Goal: Submit feedback/report problem

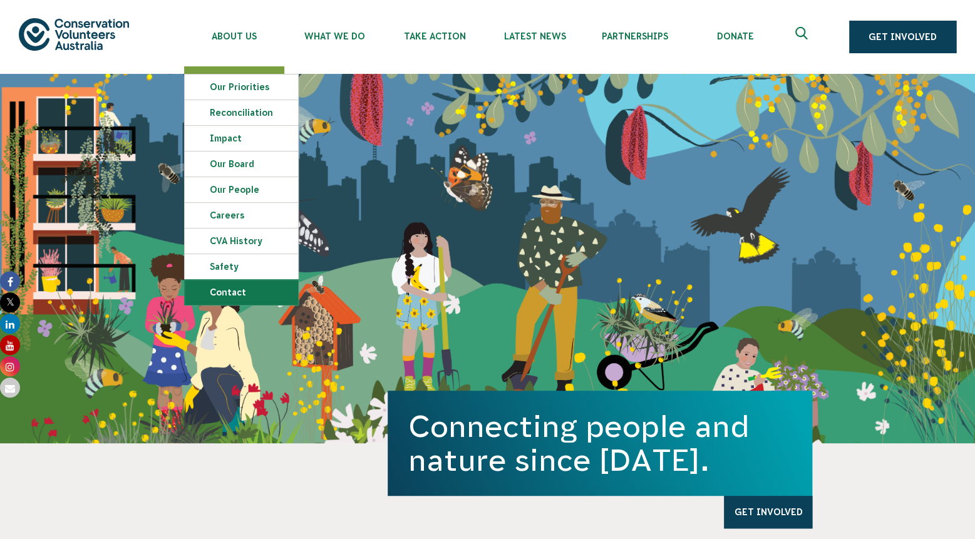
click at [234, 297] on link "Contact" at bounding box center [241, 292] width 113 height 25
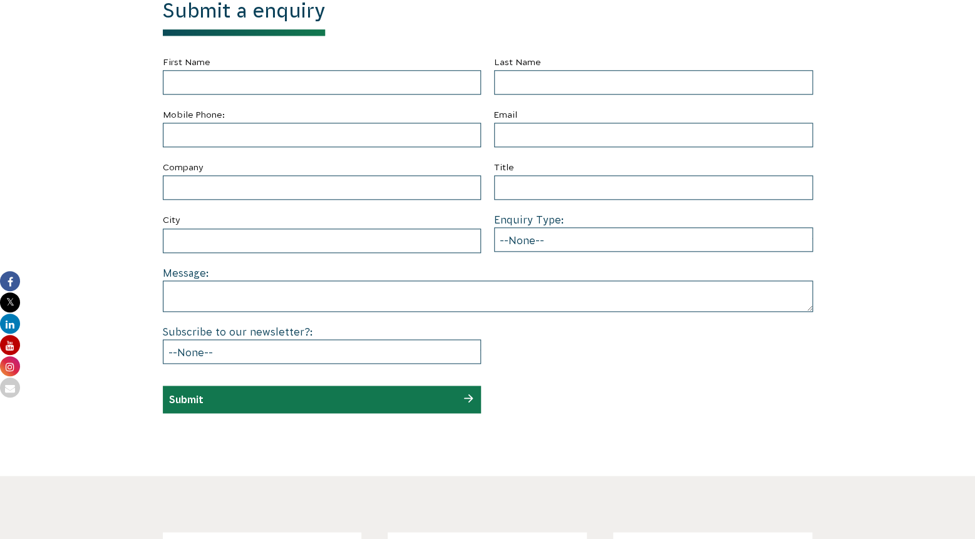
scroll to position [502, 0]
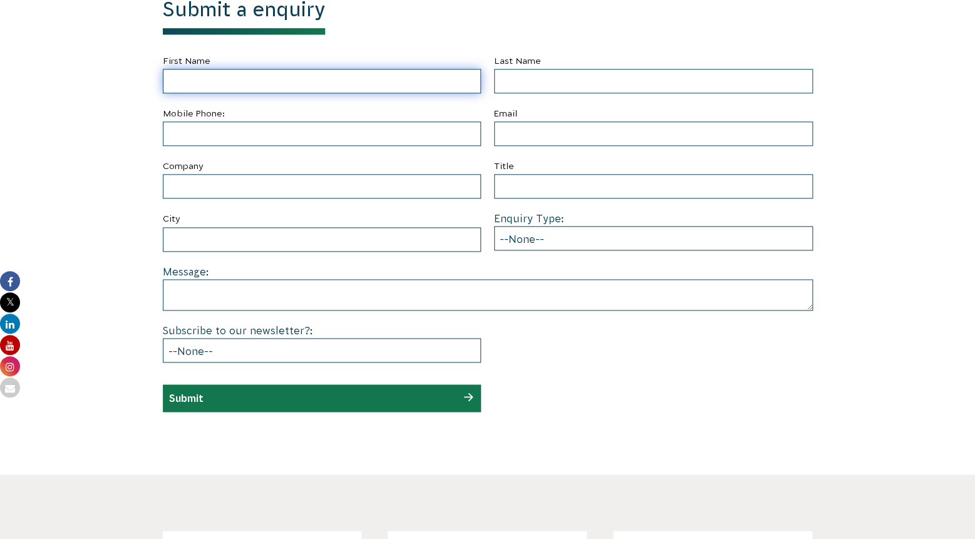
click at [229, 78] on input "First Name" at bounding box center [322, 81] width 319 height 24
type input "[PERSON_NAME]"
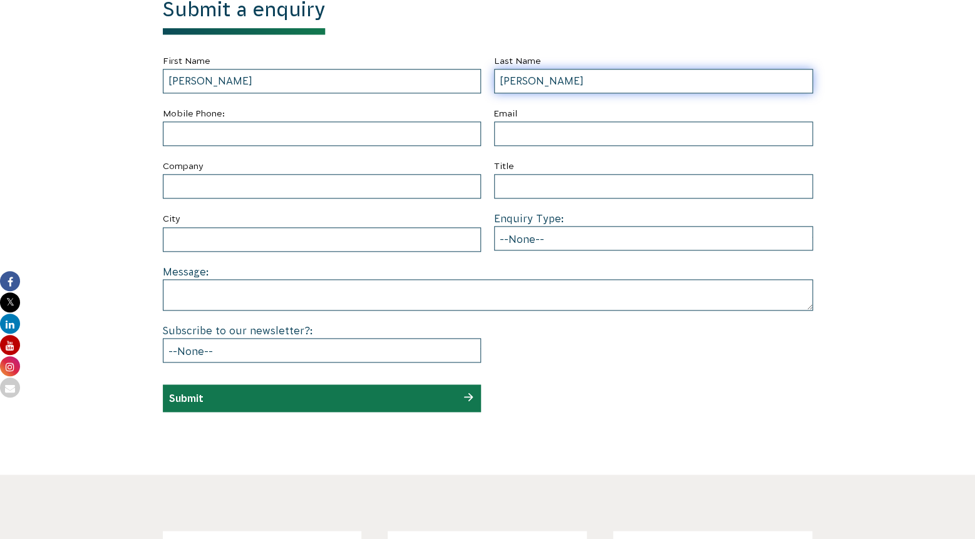
type input "[PERSON_NAME]"
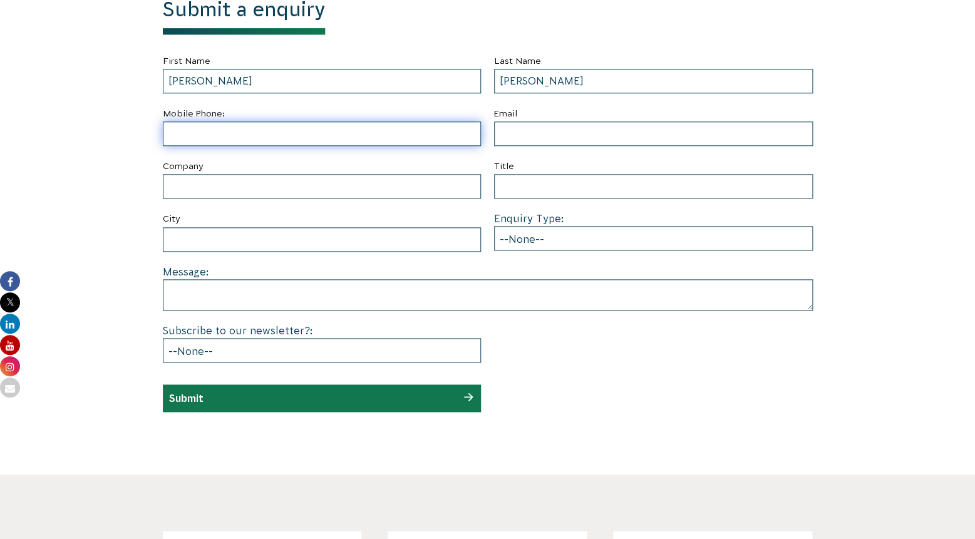
type input "1"
type input "0 1 604 312-6107"
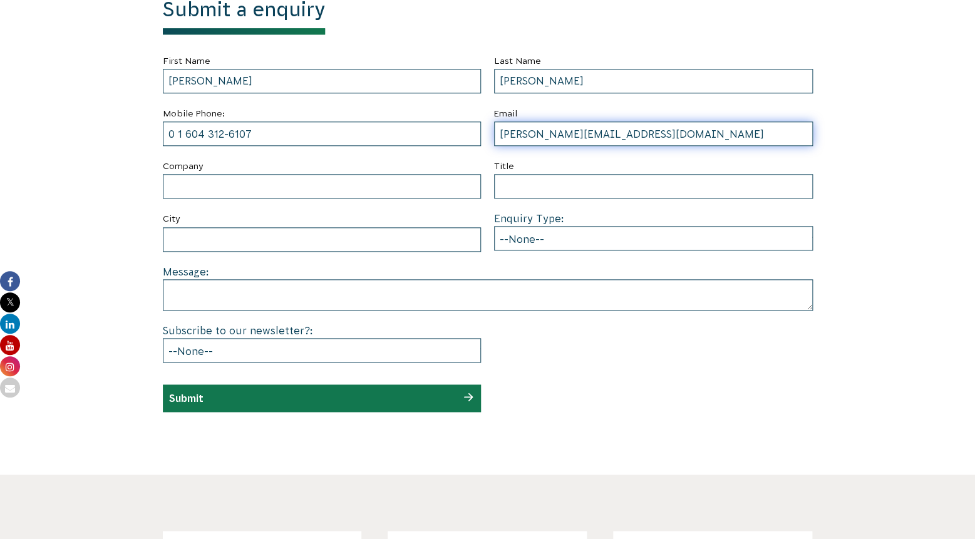
type input "[PERSON_NAME][EMAIL_ADDRESS][DOMAIN_NAME]"
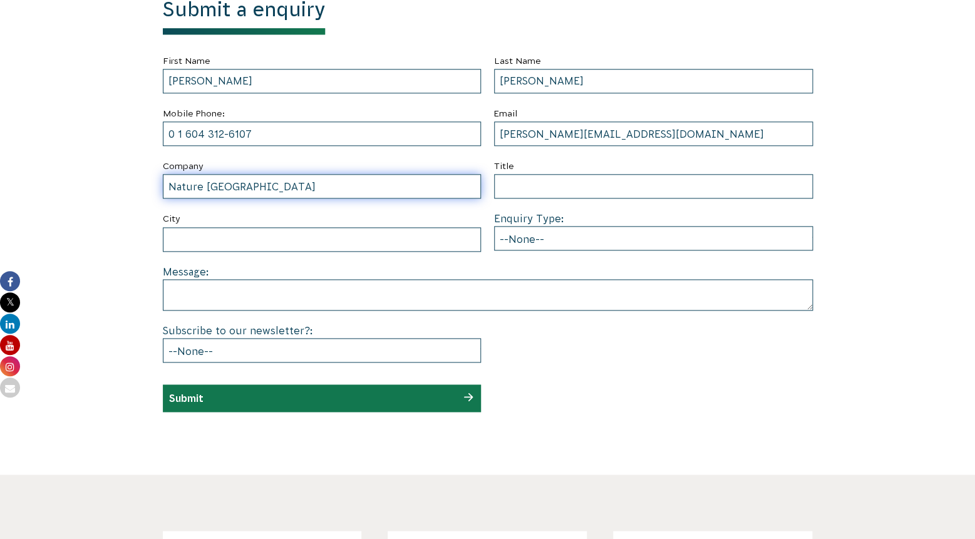
type input "Nature [GEOGRAPHIC_DATA]"
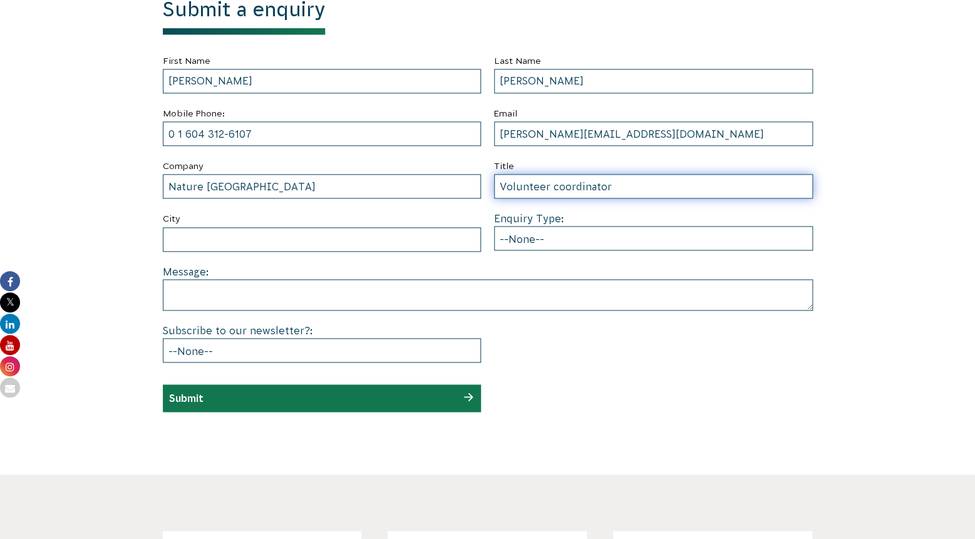
type input "Volunteer coordinator"
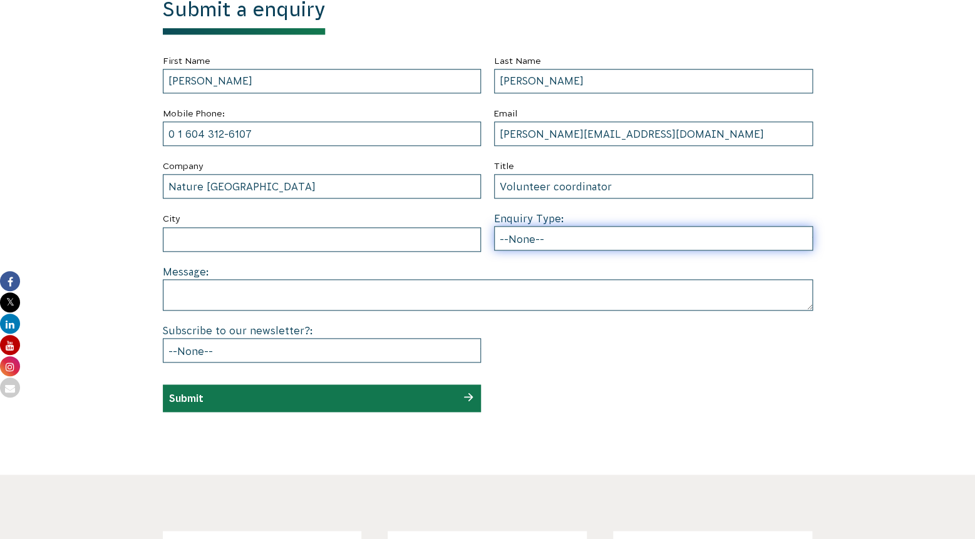
select select "Other"
click option "Other" at bounding box center [0, 0] width 0 height 0
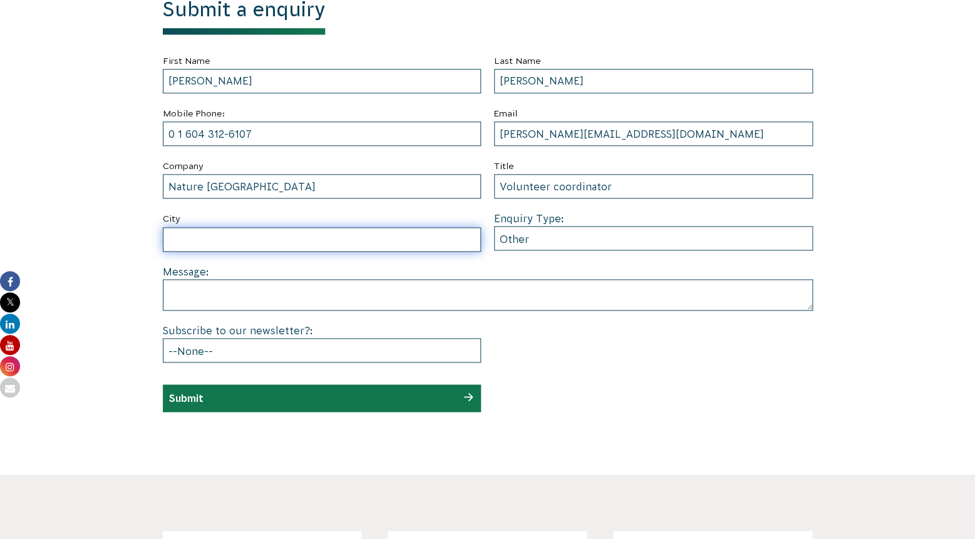
click at [224, 240] on input "City" at bounding box center [322, 239] width 319 height 24
type input "Vancouver Canada"
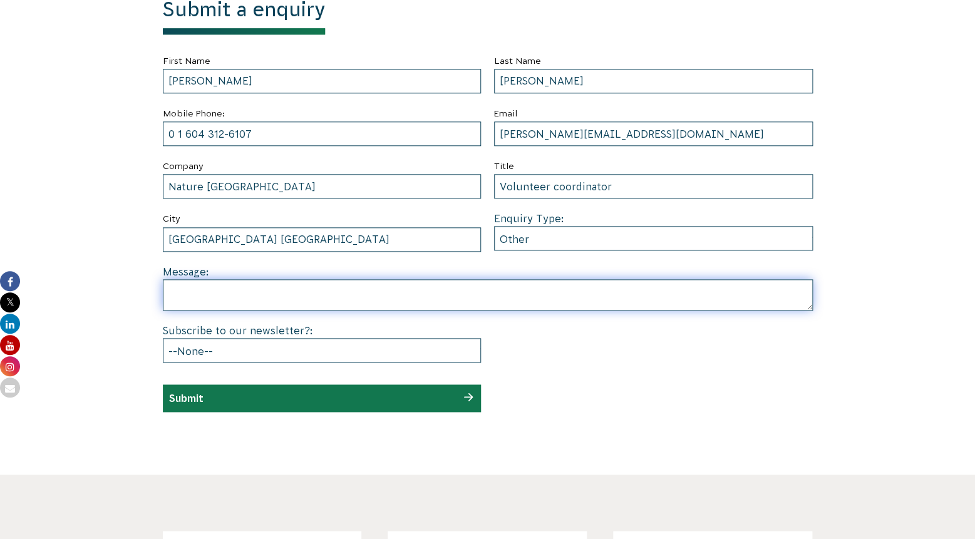
click at [175, 296] on textarea at bounding box center [488, 294] width 650 height 31
type textarea "Hi"
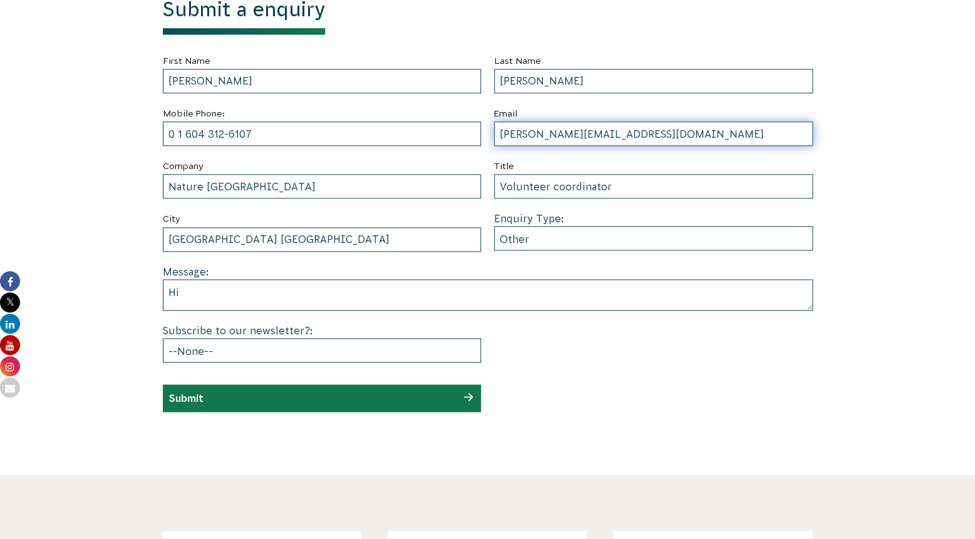
drag, startPoint x: 542, startPoint y: 133, endPoint x: 604, endPoint y: 136, distance: 62.7
click at [604, 136] on input "nigel@npeck.ca" at bounding box center [653, 133] width 319 height 24
type input "nigel@naturevancouver.ca"
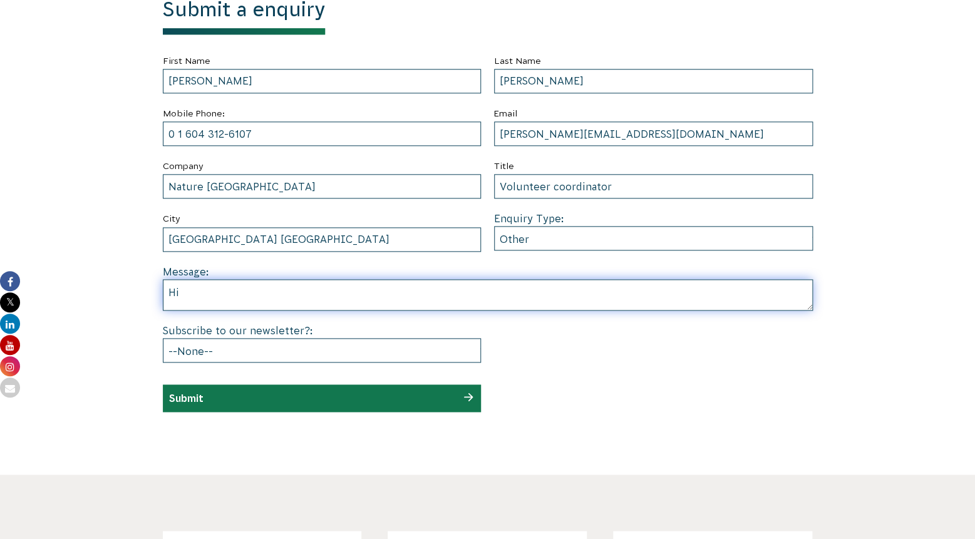
click at [182, 294] on textarea "Hi" at bounding box center [488, 294] width 650 height 31
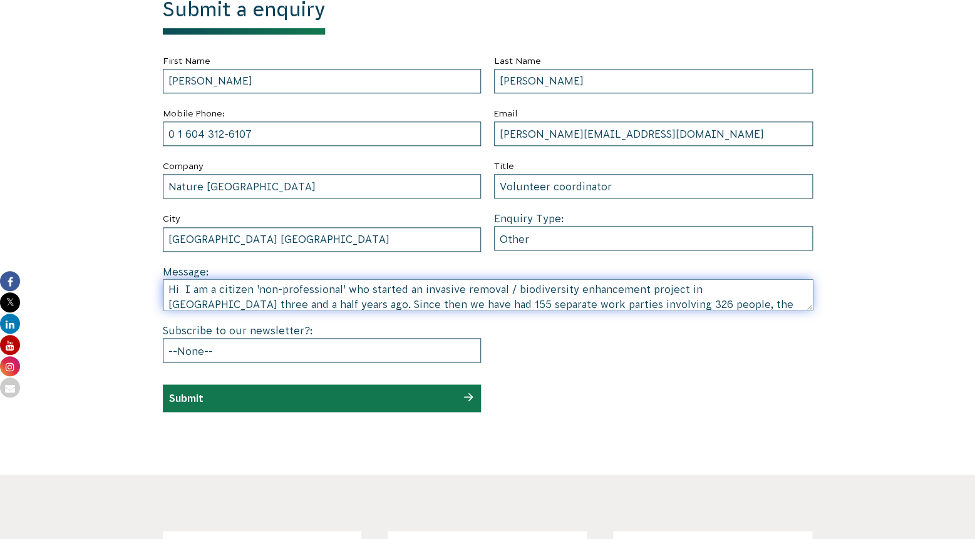
scroll to position [18, 0]
click at [669, 306] on textarea "Hi I am a citizen 'non-professional' who started an invasive removal / biodiver…" at bounding box center [488, 294] width 650 height 31
click at [797, 306] on textarea "Hi I am a citizen 'non-professional' who started an invasive removal / biodiver…" at bounding box center [488, 294] width 650 height 31
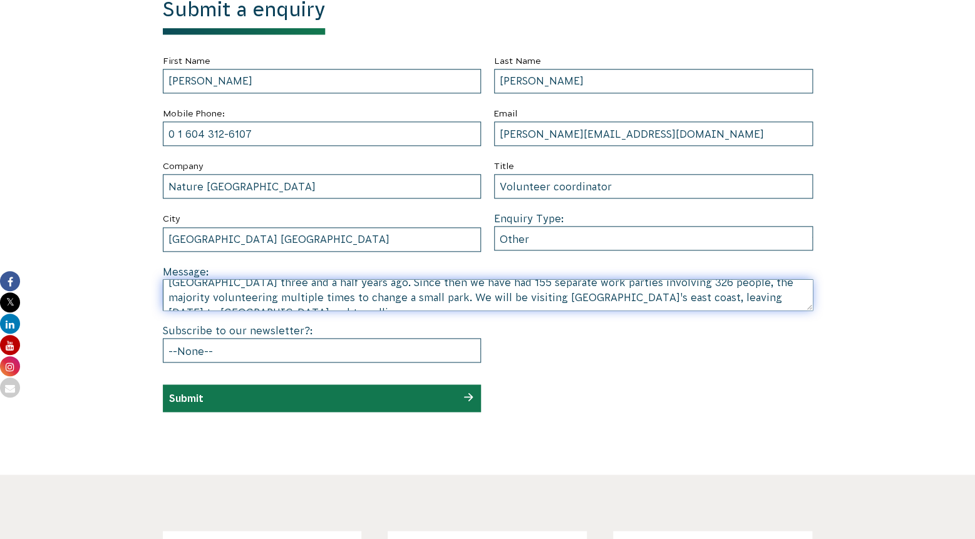
scroll to position [33, 0]
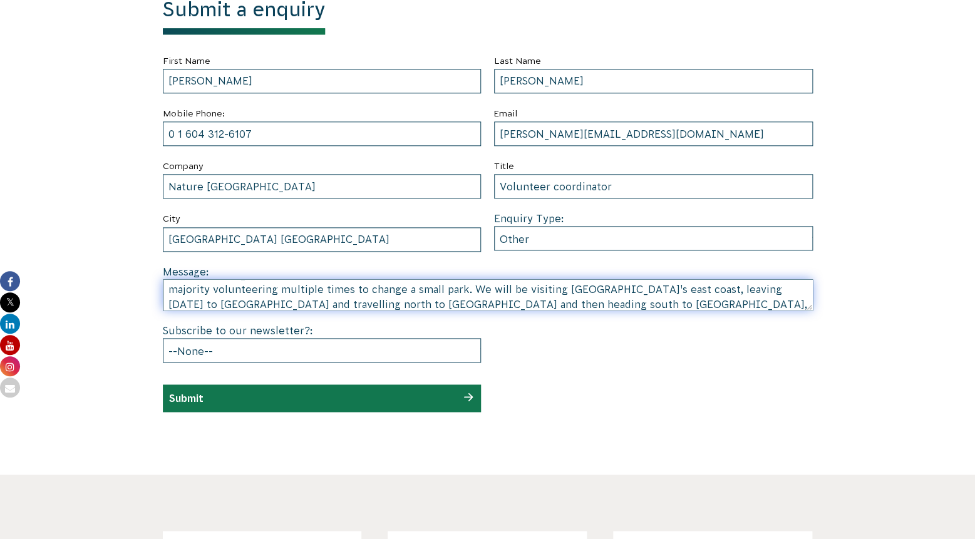
click at [437, 307] on textarea "Hi I am a citizen 'non-professional' who started an invasive removal / biodiver…" at bounding box center [488, 294] width 650 height 31
drag, startPoint x: 566, startPoint y: 302, endPoint x: 573, endPoint y: 312, distance: 11.6
click at [566, 302] on textarea "Hi I am a citizen 'non-professional' who started an invasive removal / biodiver…" at bounding box center [488, 294] width 650 height 31
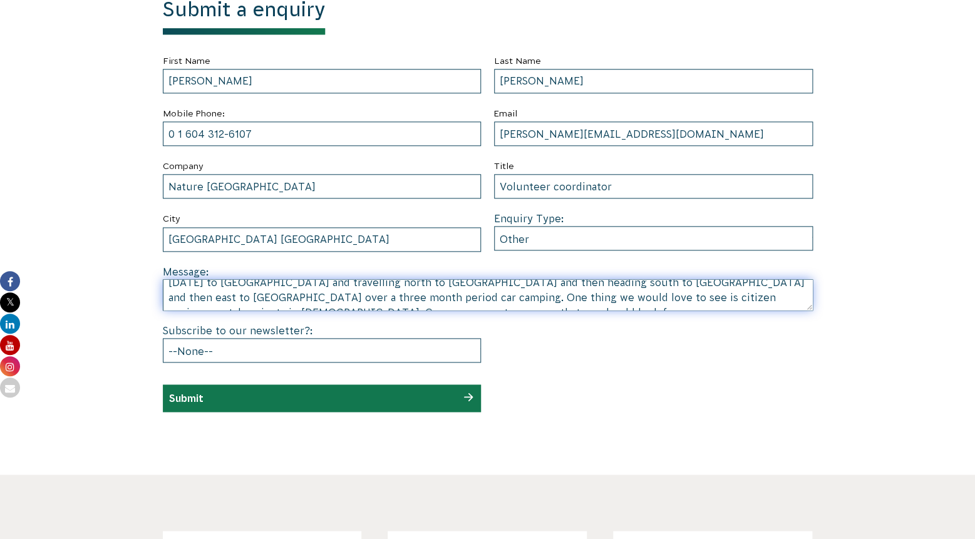
scroll to position [63, 0]
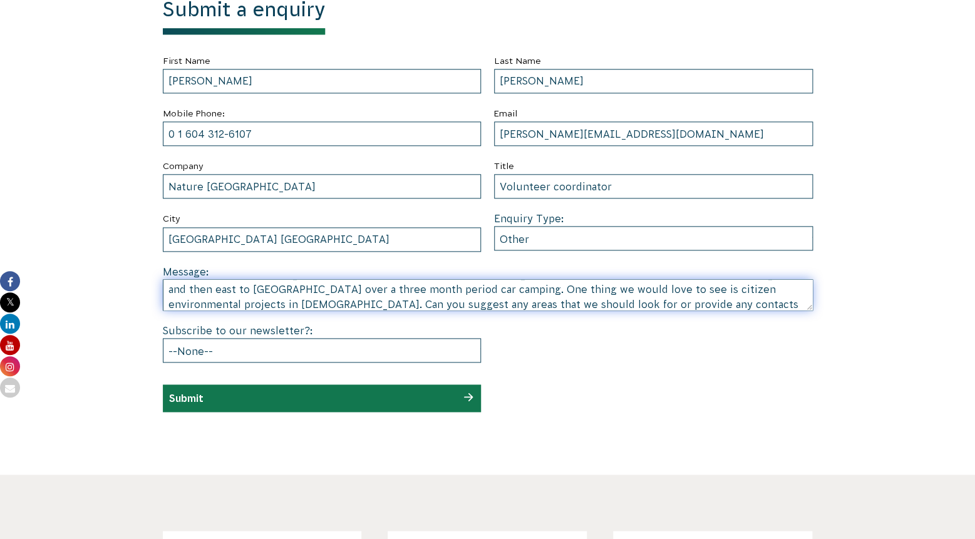
type textarea "Hi I am a citizen 'non-professional' who started an invasive removal / biodiver…"
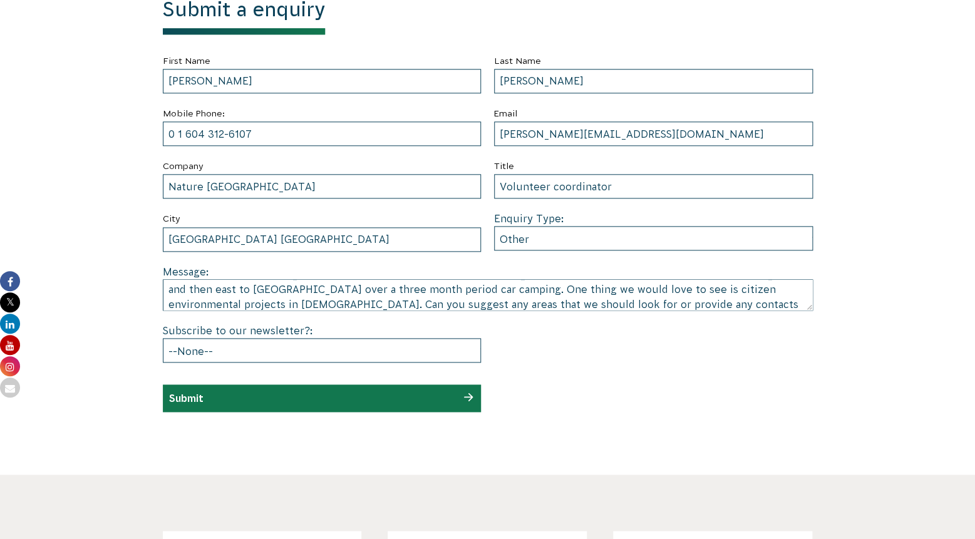
click at [205, 398] on div "Submit" at bounding box center [322, 398] width 319 height 28
click at [469, 398] on div "Submit" at bounding box center [322, 398] width 319 height 28
click at [445, 398] on div "Submit" at bounding box center [322, 398] width 319 height 28
click at [368, 396] on div "Submit" at bounding box center [322, 398] width 319 height 28
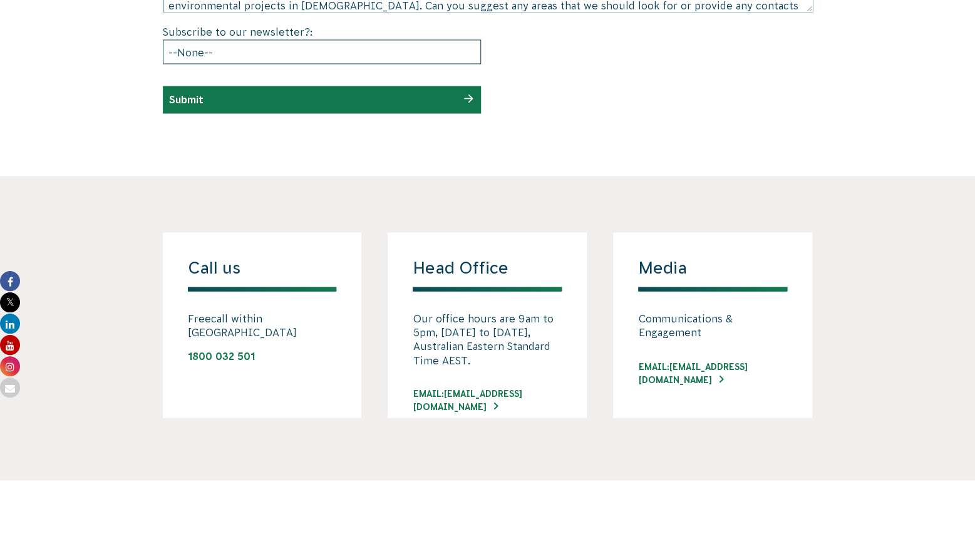
scroll to position [802, 0]
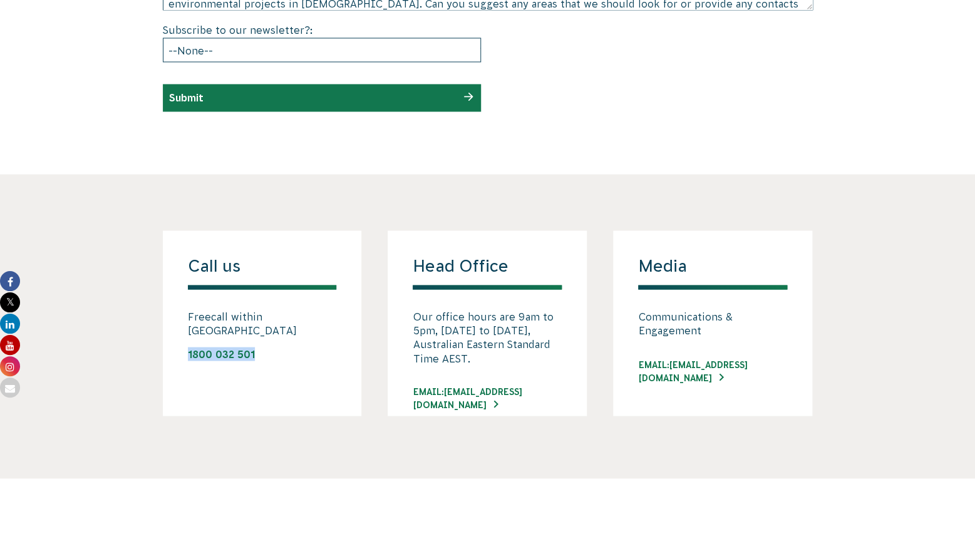
drag, startPoint x: 288, startPoint y: 347, endPoint x: 190, endPoint y: 341, distance: 98.5
click at [190, 341] on div "Call us Freecall within Australia 1800 032 501" at bounding box center [262, 322] width 199 height 185
copy link "1800 032 501"
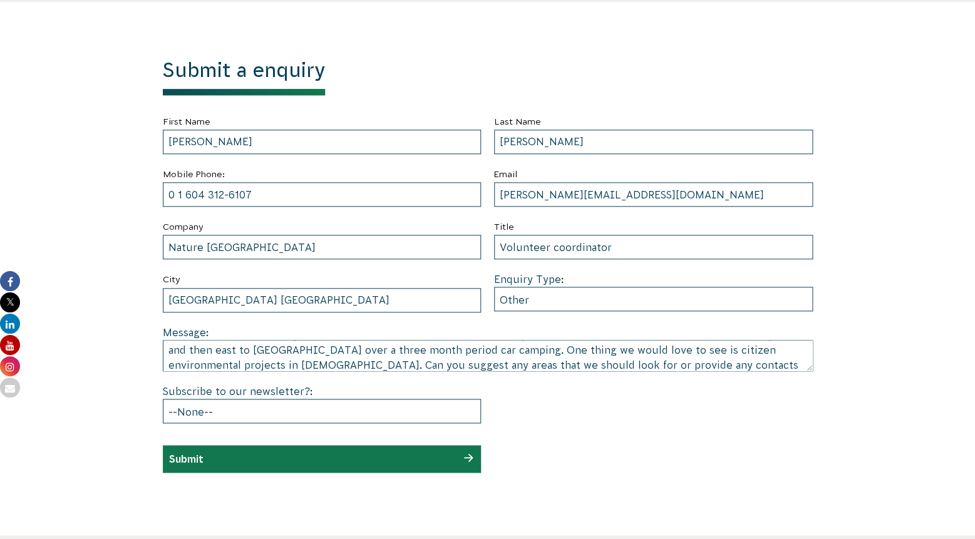
scroll to position [438, 0]
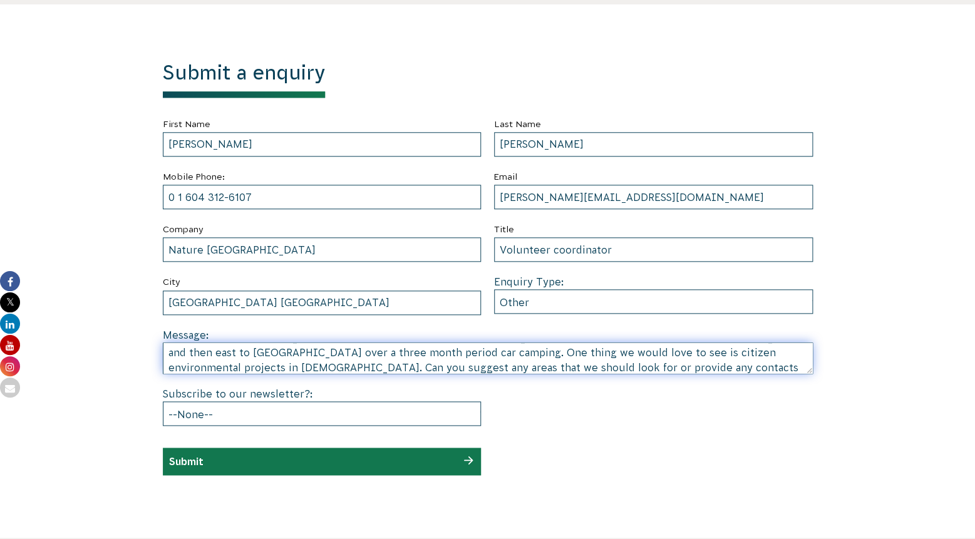
click at [679, 373] on textarea "Hi I am a citizen 'non-professional' who started an invasive removal / biodiver…" at bounding box center [488, 358] width 650 height 31
drag, startPoint x: 667, startPoint y: 368, endPoint x: 145, endPoint y: 311, distance: 524.7
click at [163, 343] on textarea "Hi I am a citizen 'non-professional' who started an invasive removal / biodiver…" at bounding box center [488, 358] width 650 height 31
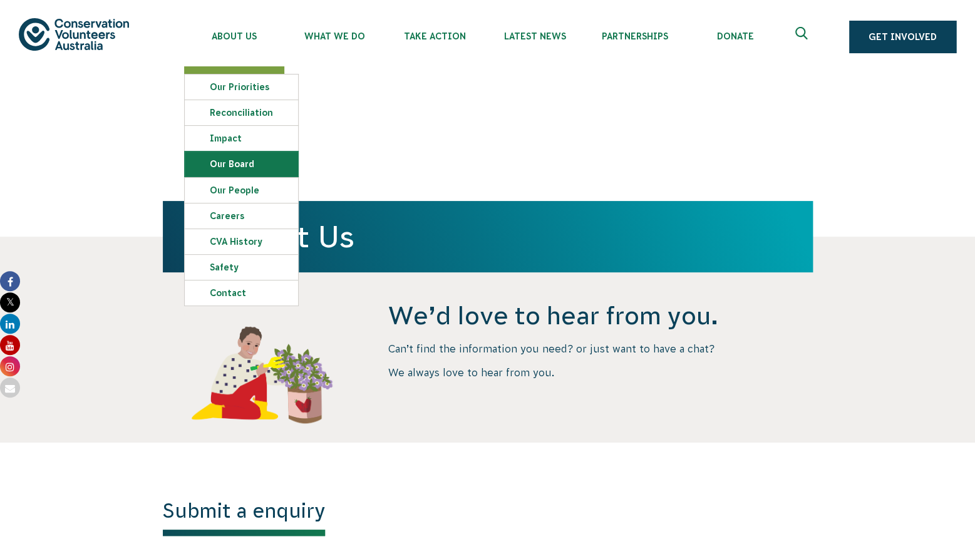
click at [225, 168] on link "Our Board" at bounding box center [241, 164] width 113 height 25
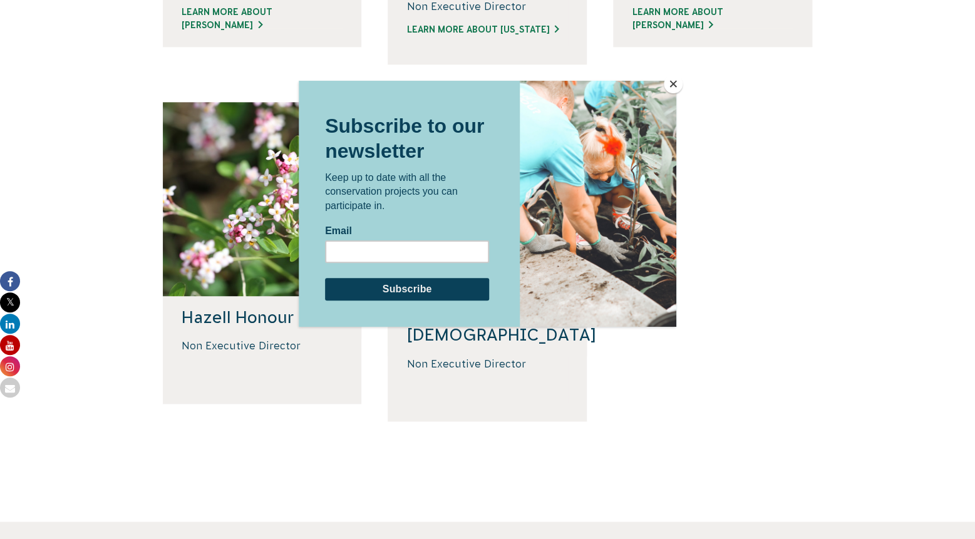
click at [671, 84] on button "Close" at bounding box center [673, 84] width 19 height 19
